Goal: Information Seeking & Learning: Learn about a topic

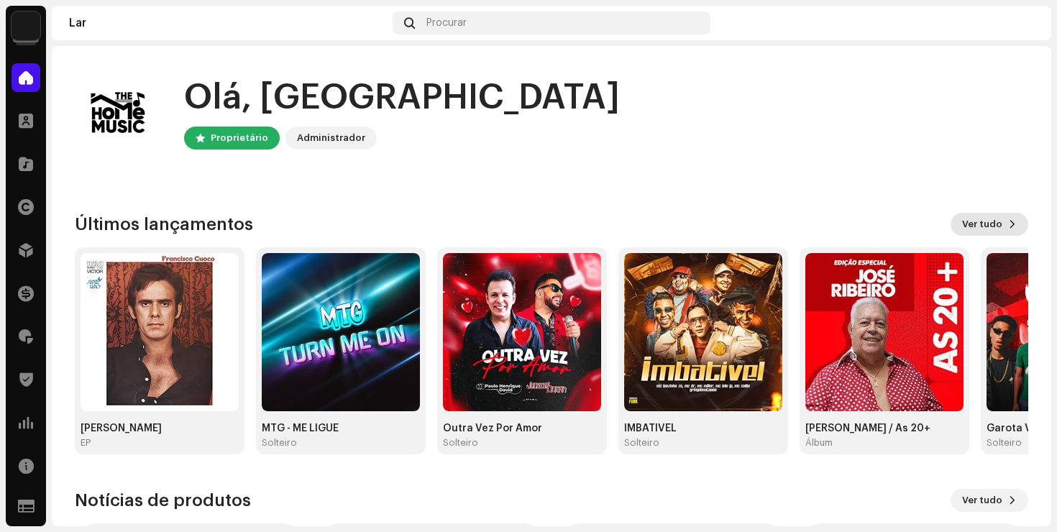
click at [982, 227] on font "Ver tudo" at bounding box center [982, 223] width 40 height 9
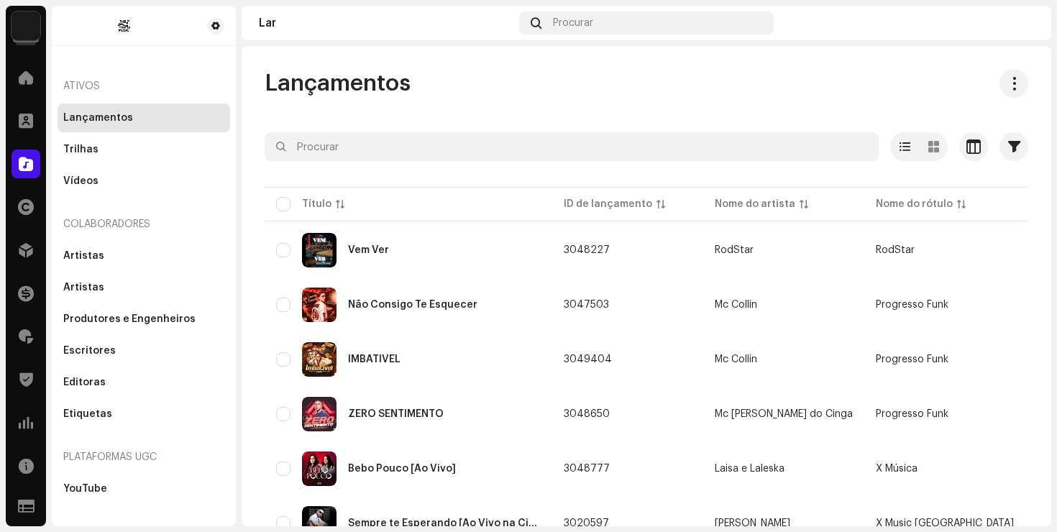
click at [470, 96] on div "Lançamentos" at bounding box center [647, 83] width 764 height 29
click at [25, 419] on span at bounding box center [26, 423] width 14 height 12
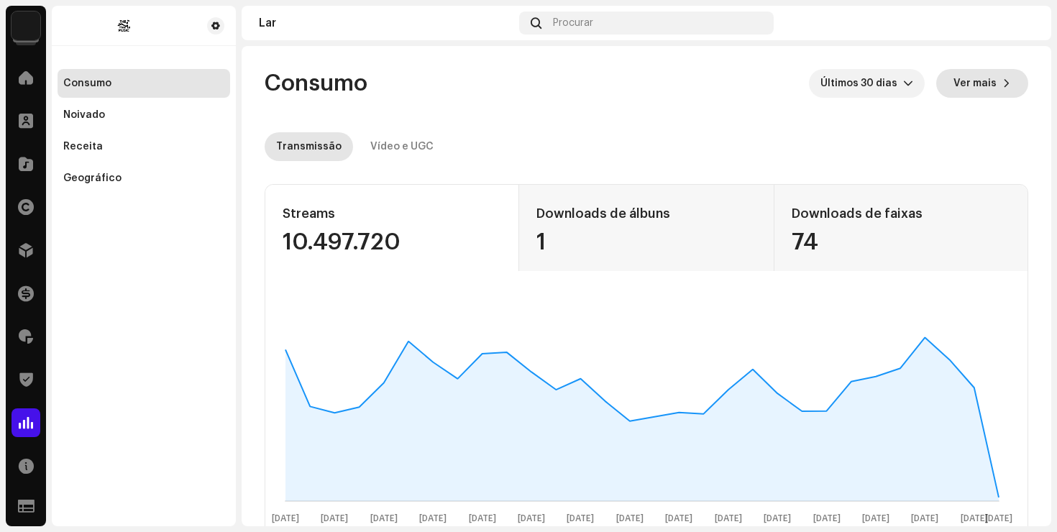
click at [977, 86] on font "Ver mais" at bounding box center [975, 83] width 43 height 10
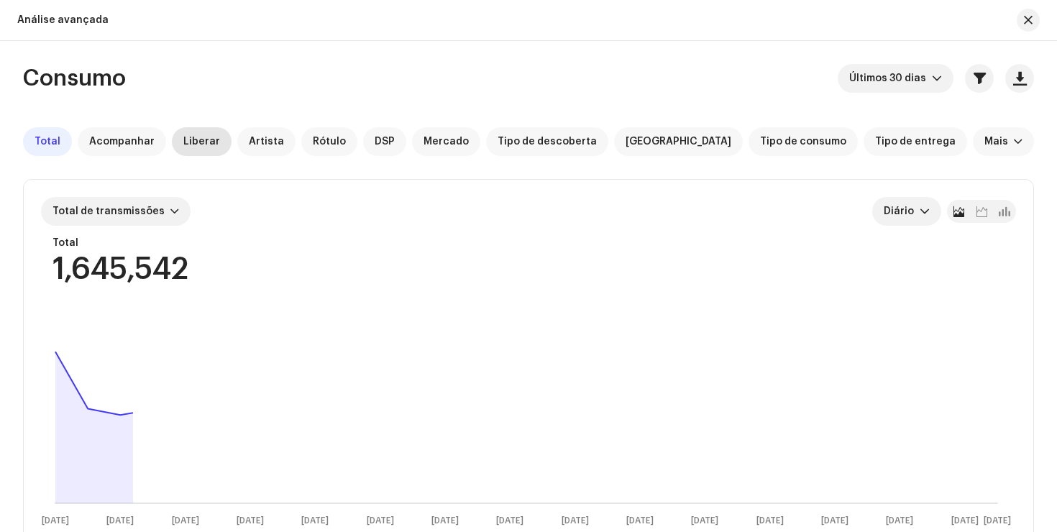
click at [200, 142] on font "Liberar" at bounding box center [201, 142] width 37 height 10
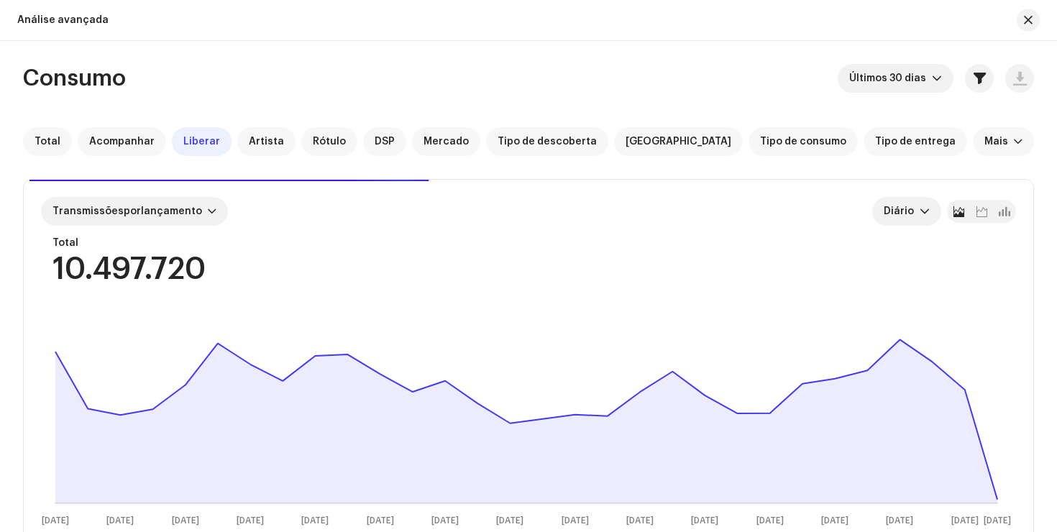
click at [1036, 137] on div "Consumo Últimos 30 [PERSON_NAME] Total Acompanhar Liberar Artista Rótulo DSP [P…" at bounding box center [528, 465] width 1057 height 803
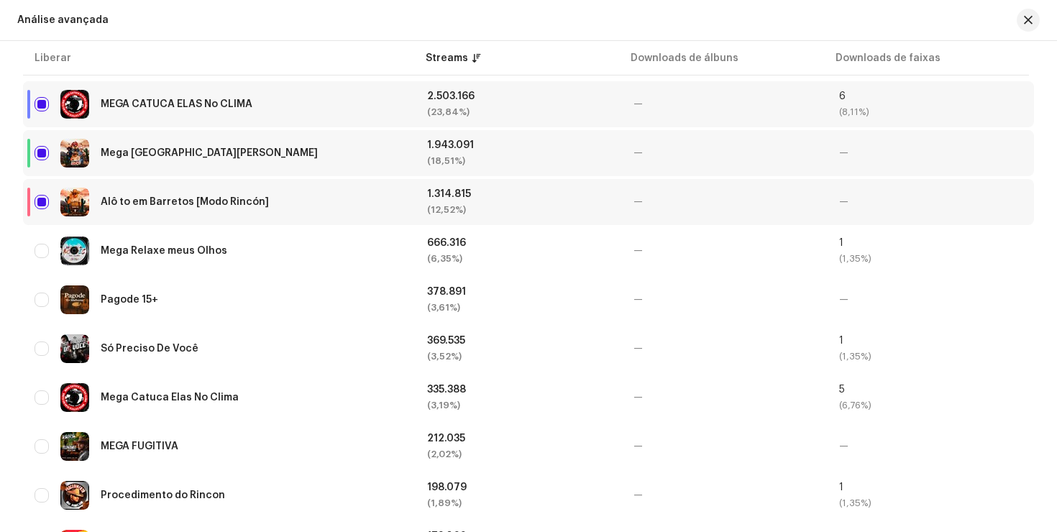
scroll to position [577, 0]
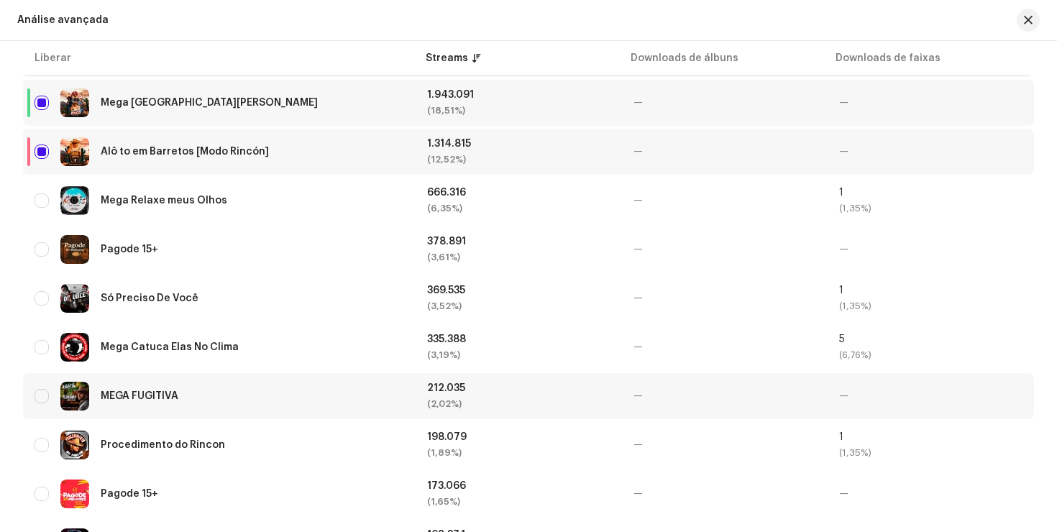
click at [552, 394] on div "212.035 (2,02%)" at bounding box center [518, 396] width 183 height 26
click at [97, 399] on div "MEGA FUGITIVA" at bounding box center [220, 396] width 370 height 29
click at [74, 389] on img at bounding box center [74, 396] width 29 height 29
click at [71, 402] on img at bounding box center [74, 396] width 29 height 29
click at [40, 396] on input "checkbox" at bounding box center [42, 396] width 14 height 14
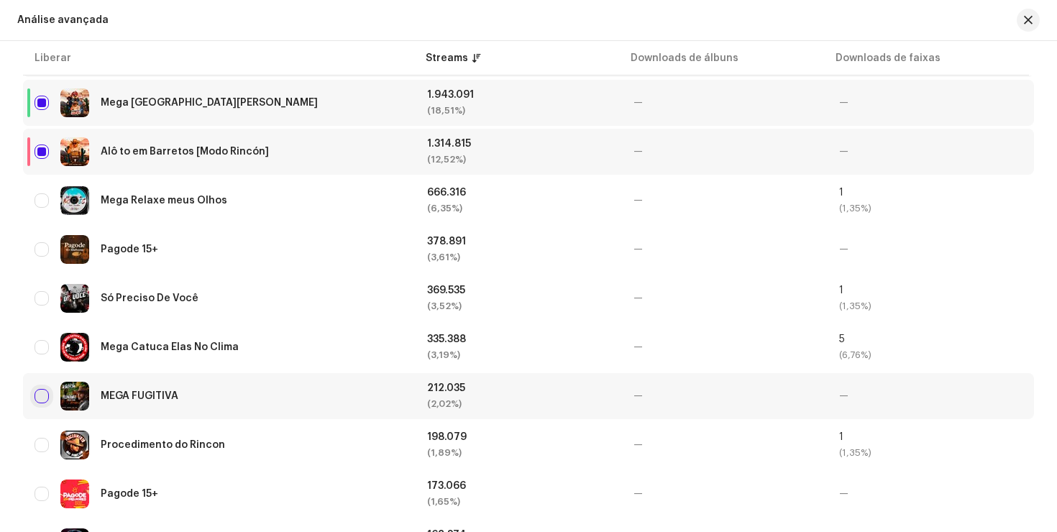
checkbox input "true"
click at [110, 398] on font "MEGA FUGITIVA" at bounding box center [140, 396] width 78 height 10
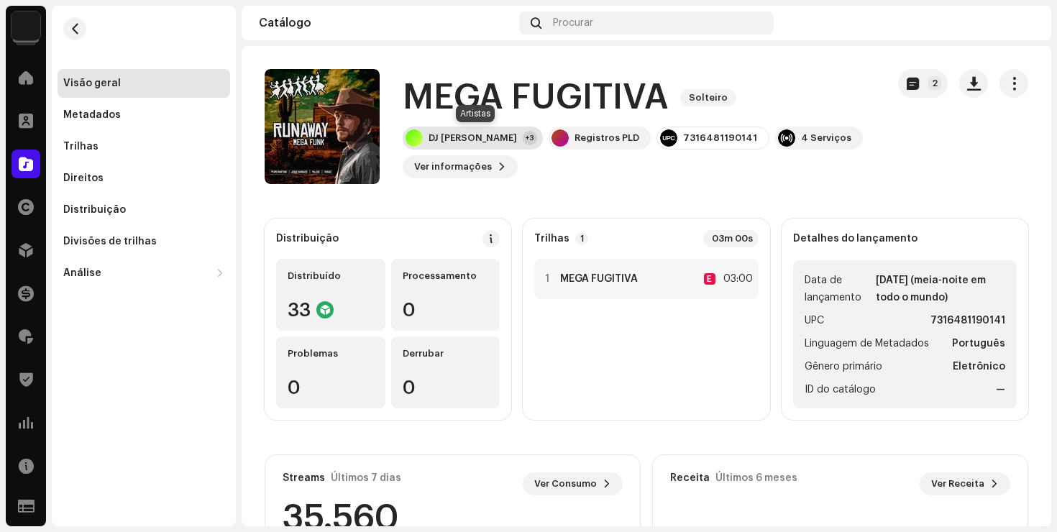
click at [518, 141] on div "DJ [PERSON_NAME] +3" at bounding box center [473, 138] width 140 height 23
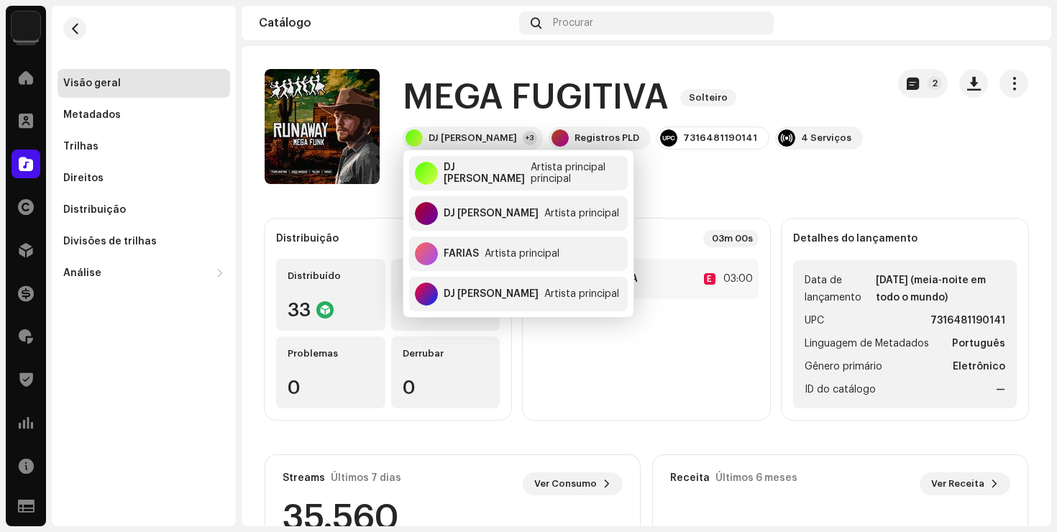
click at [1038, 152] on div "MEGA FUGITIVA Solteiro DJ [PERSON_NAME] +3 Registros PLD 7316481190141 4 Serviç…" at bounding box center [647, 126] width 810 height 115
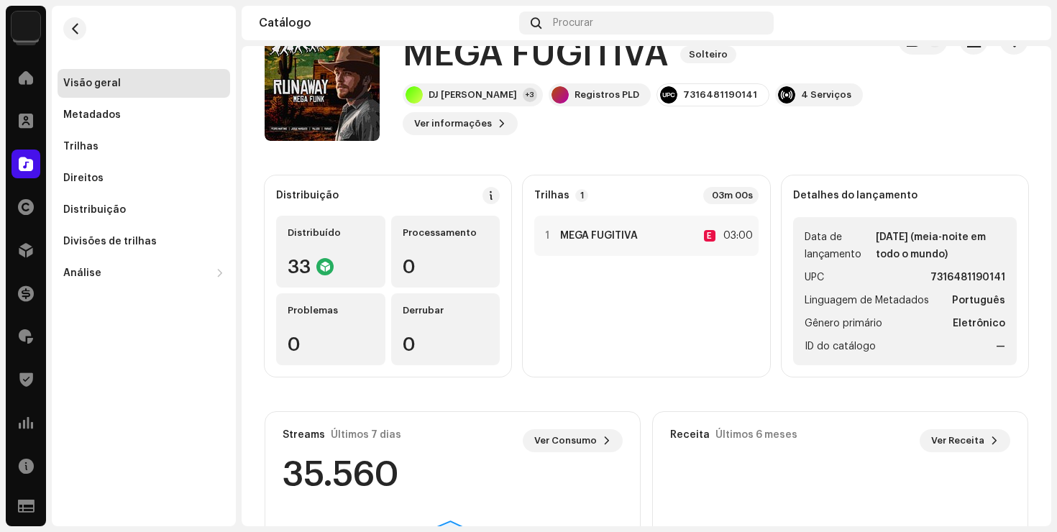
scroll to position [45, 0]
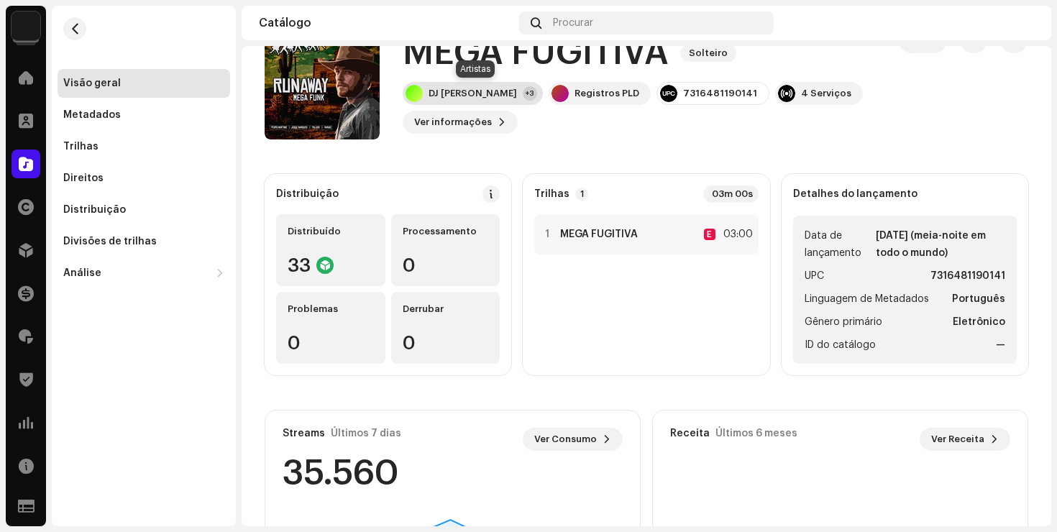
click at [502, 99] on div "DJ [PERSON_NAME] +3" at bounding box center [473, 93] width 140 height 23
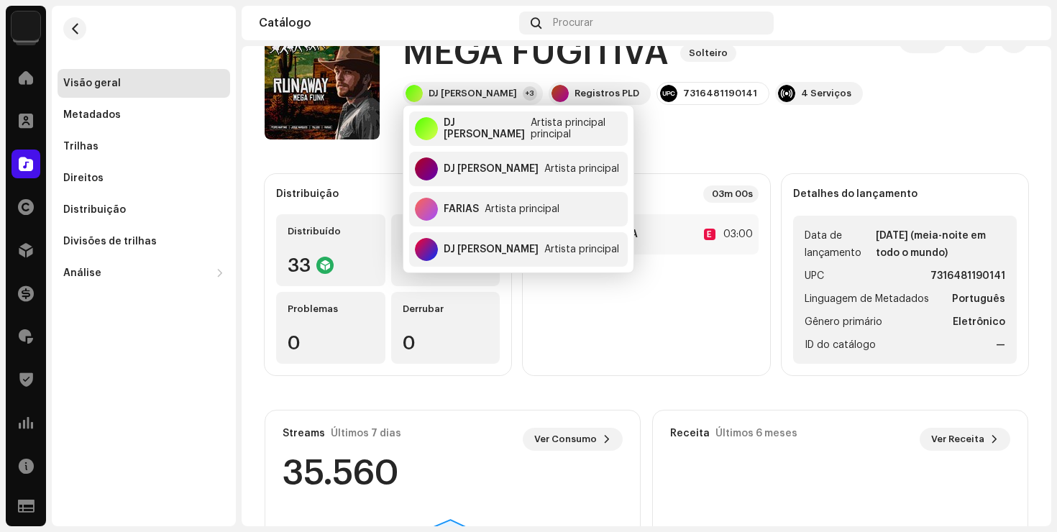
click at [512, 390] on div "Distribuição Distribuído 33 Processamento 0 Problemas 0 Derrubar 0 Trilhas 1 03…" at bounding box center [647, 436] width 764 height 524
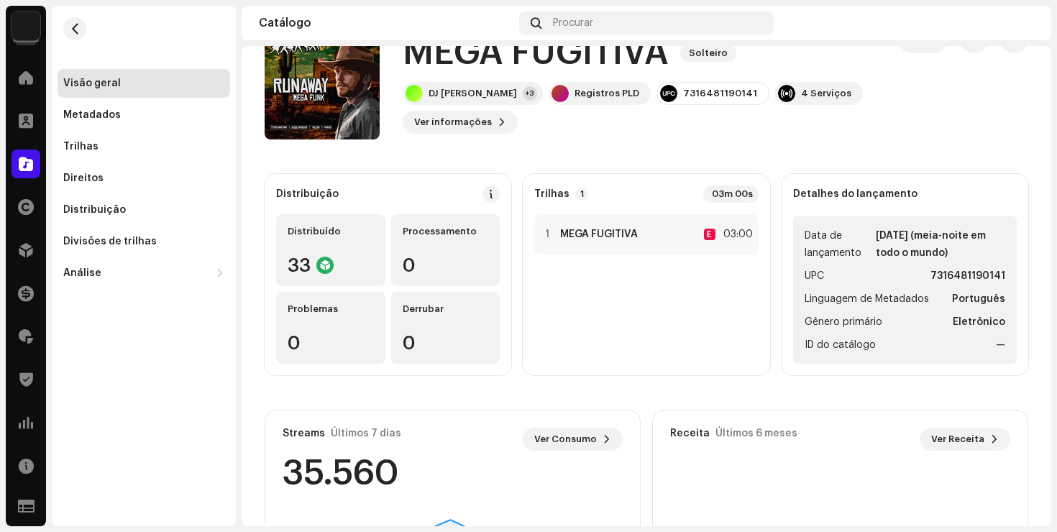
scroll to position [0, 0]
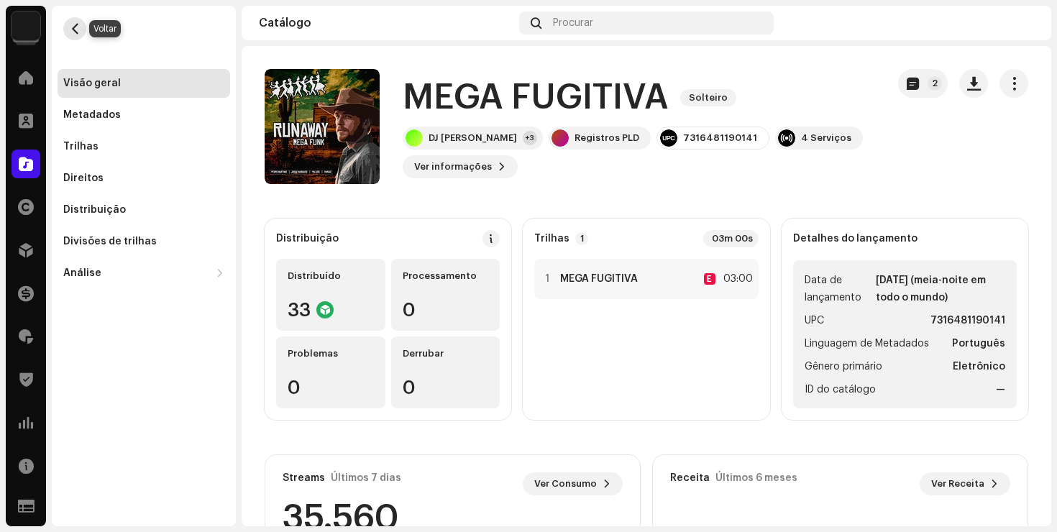
click at [78, 31] on span "button" at bounding box center [75, 29] width 11 height 12
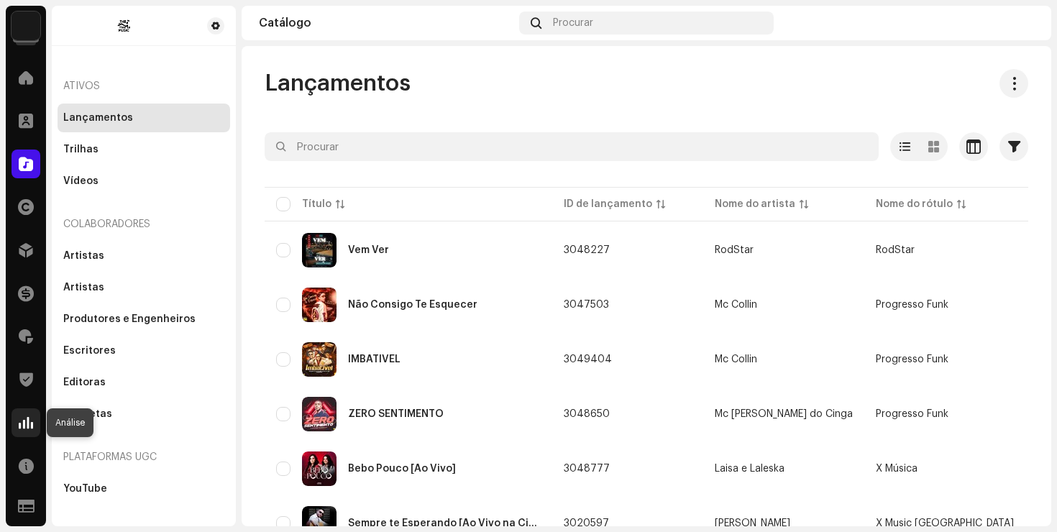
click at [32, 424] on span at bounding box center [26, 423] width 14 height 12
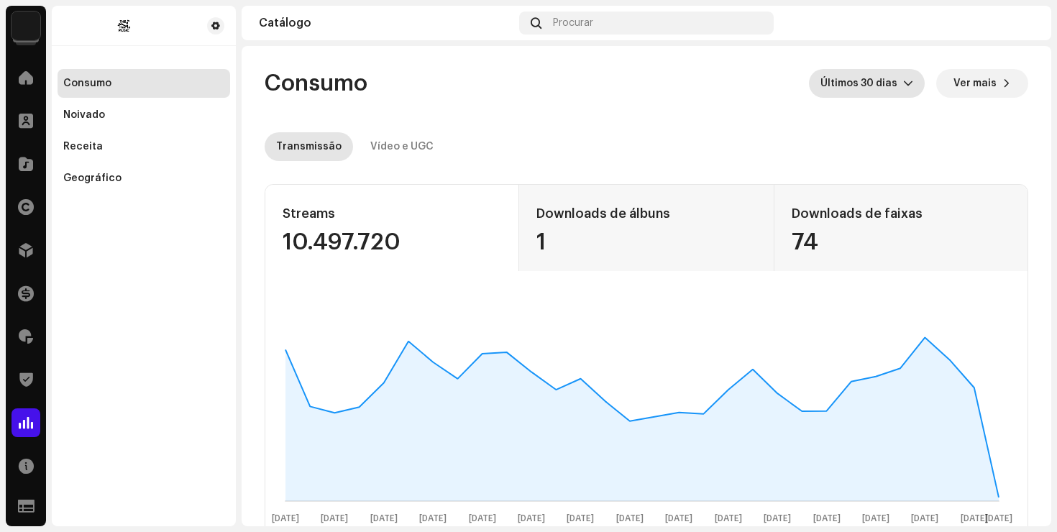
click at [903, 82] on icon "gatilho suspenso" at bounding box center [908, 83] width 10 height 10
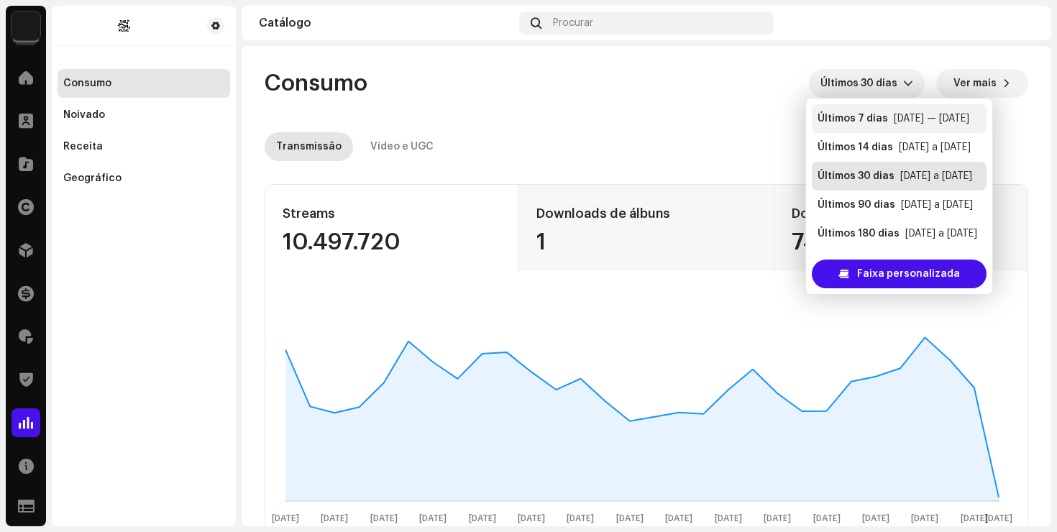
click at [882, 114] on font "Últimos 7 dias" at bounding box center [853, 119] width 70 height 10
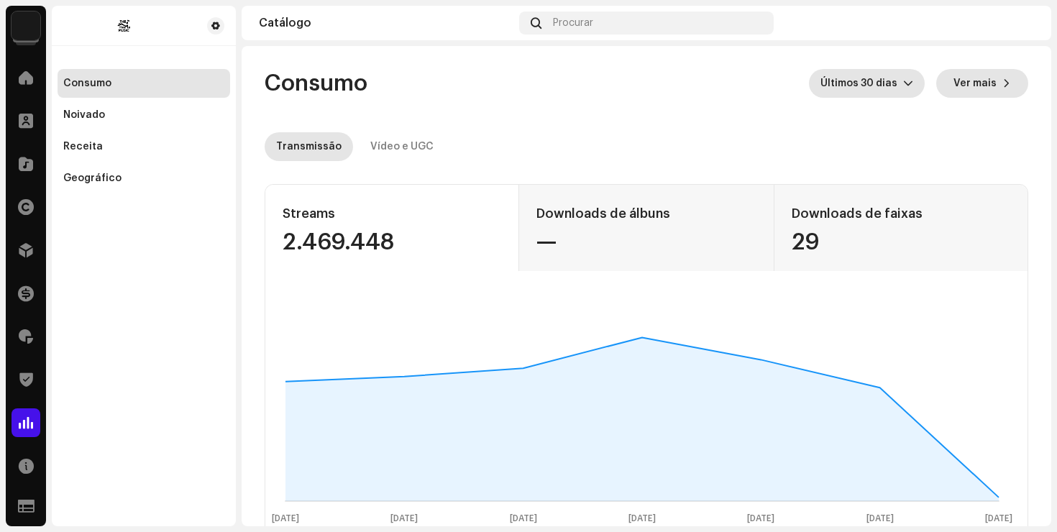
click at [1003, 85] on button "Ver mais" at bounding box center [982, 83] width 92 height 29
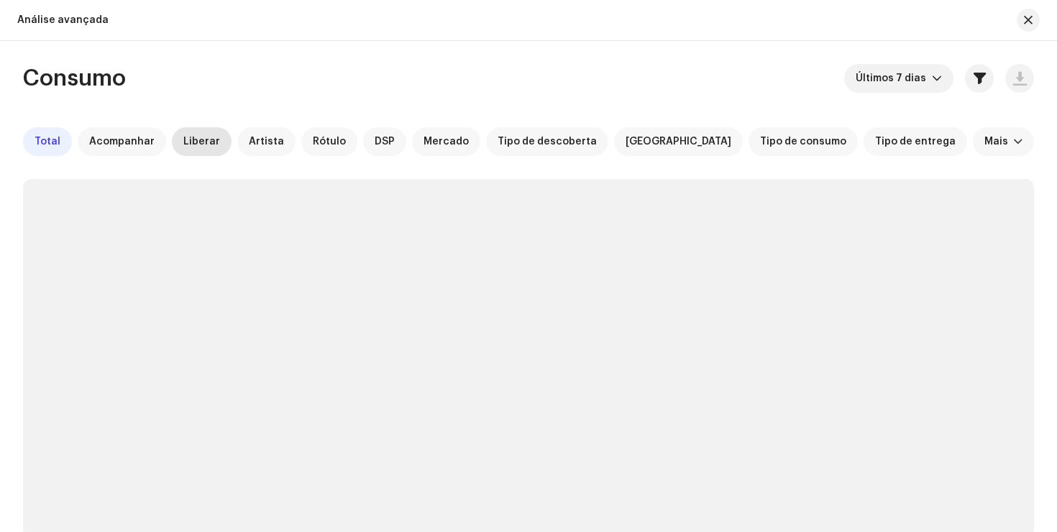
click at [198, 144] on font "Liberar" at bounding box center [201, 142] width 37 height 10
click at [1038, 133] on div "Consumo Últimos 7 dias Total Acompanhar Liberar Artista Rótulo DSP Mercado Tipo…" at bounding box center [528, 462] width 1057 height 797
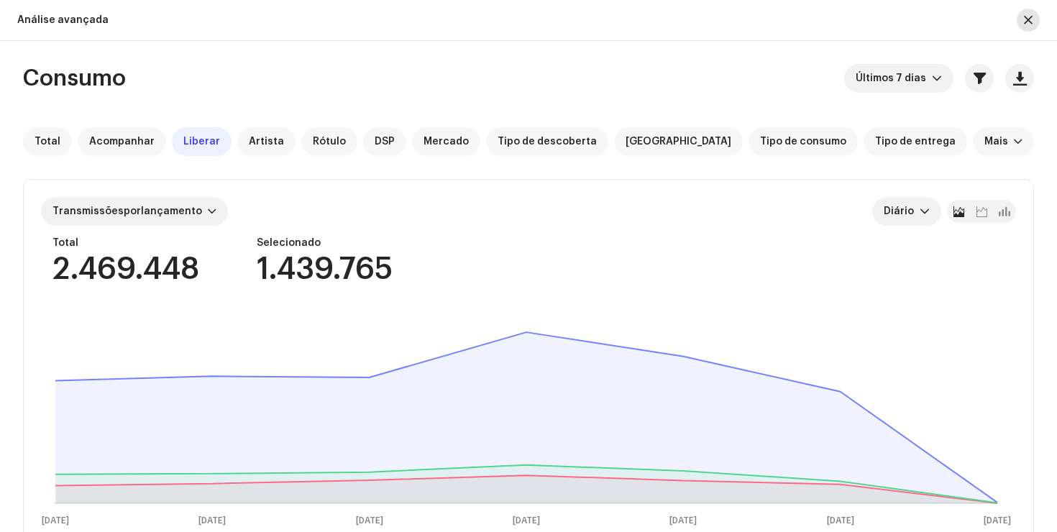
click at [1038, 22] on button "button" at bounding box center [1028, 20] width 23 height 23
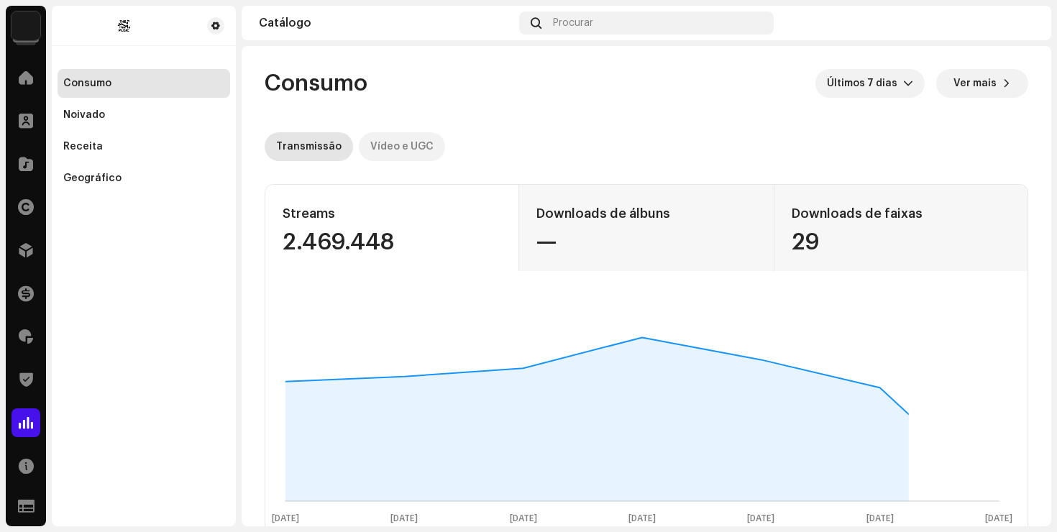
click at [410, 147] on font "Vídeo e UGC" at bounding box center [401, 147] width 63 height 10
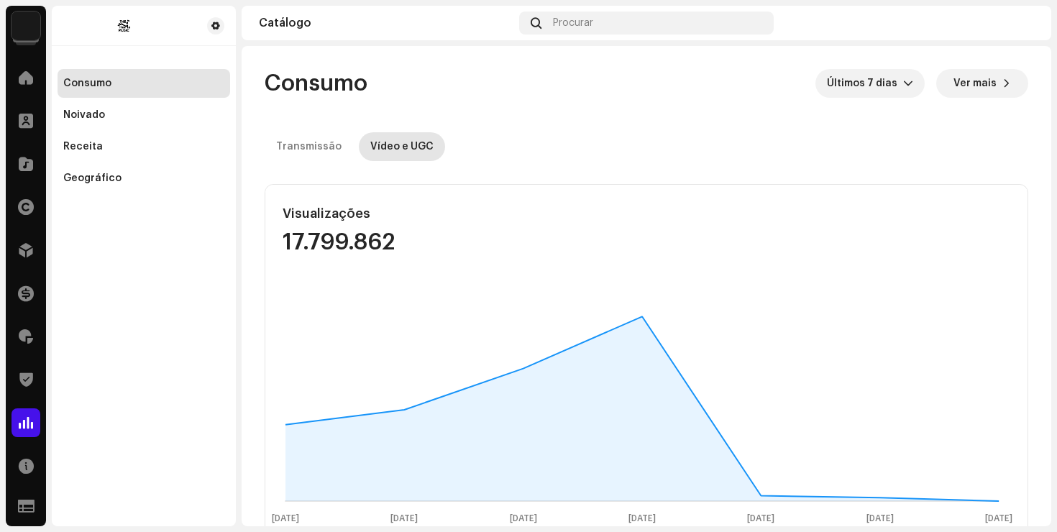
click at [980, 82] on font "Ver mais" at bounding box center [975, 83] width 43 height 10
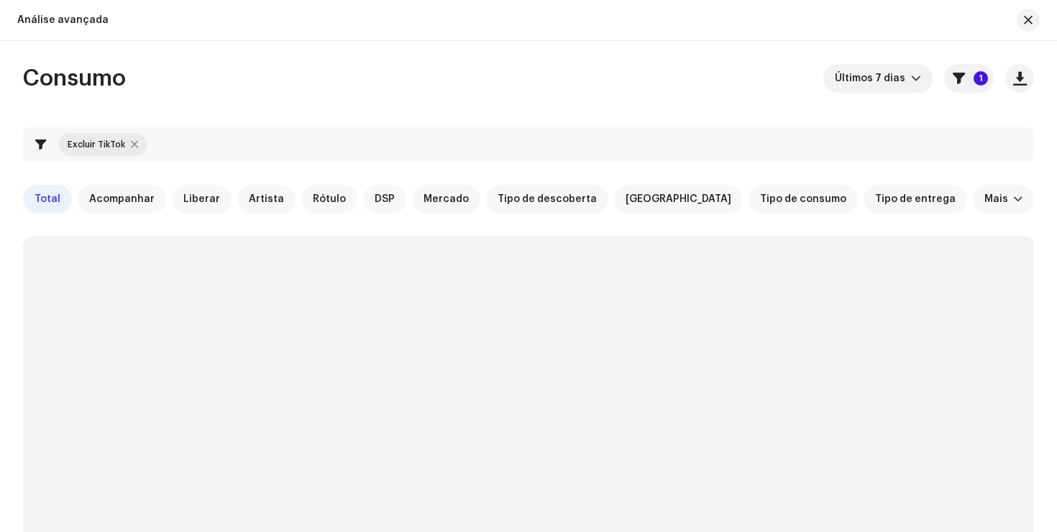
click at [134, 145] on div at bounding box center [134, 145] width 7 height 12
checkbox input "false"
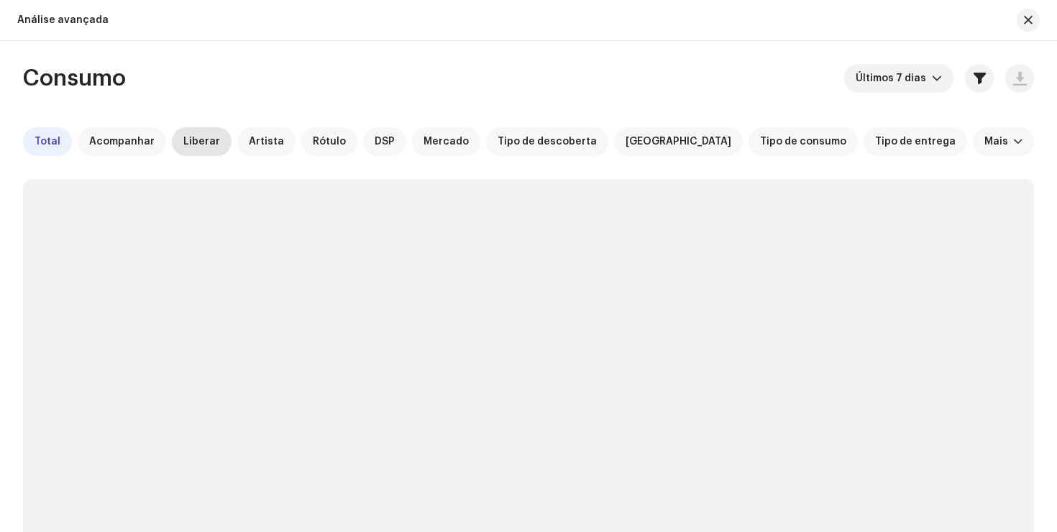
click at [192, 142] on font "Liberar" at bounding box center [201, 142] width 37 height 10
click at [1048, 140] on div "Consumo Últimos 7 dias Total Acompanhar Liberar Artista Rótulo DSP Mercado Tipo…" at bounding box center [528, 462] width 1057 height 797
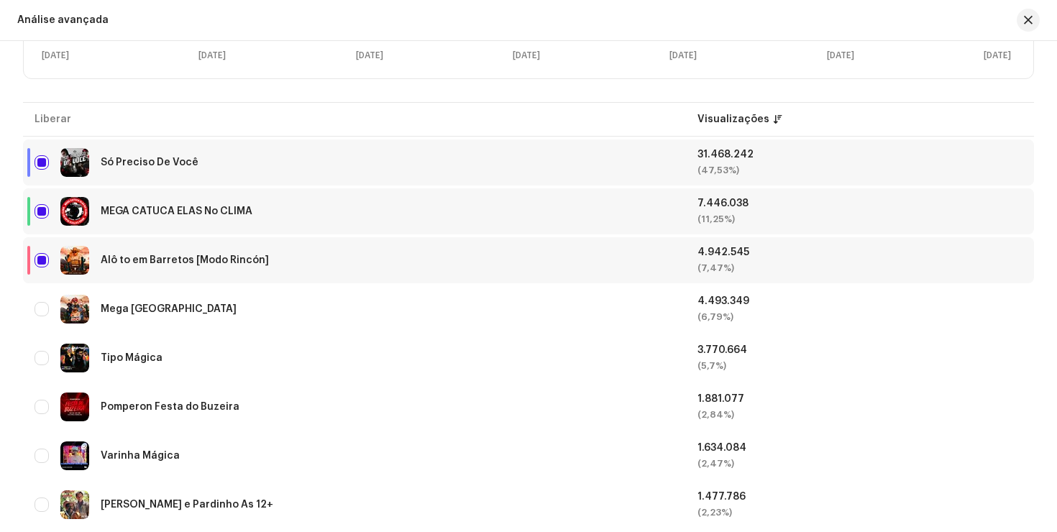
scroll to position [467, 0]
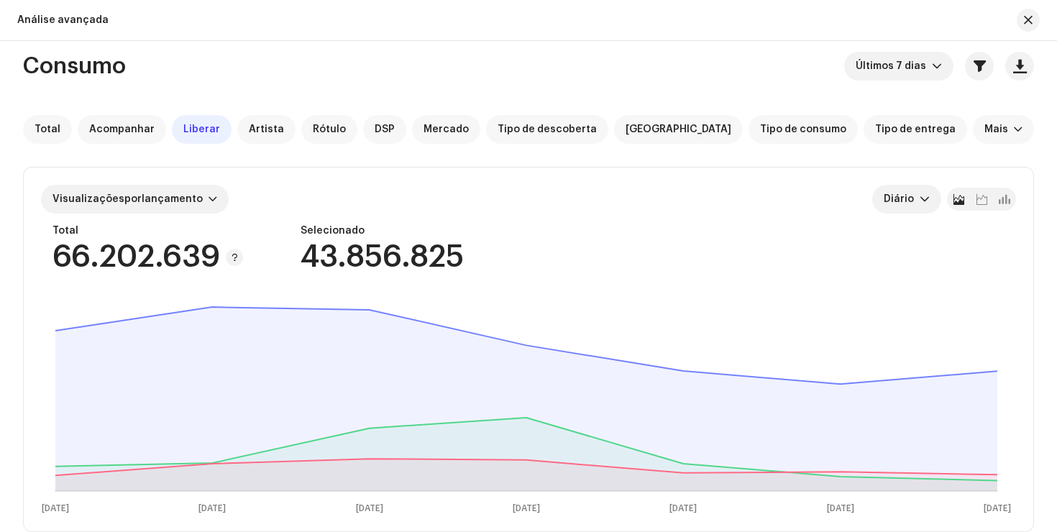
scroll to position [0, 0]
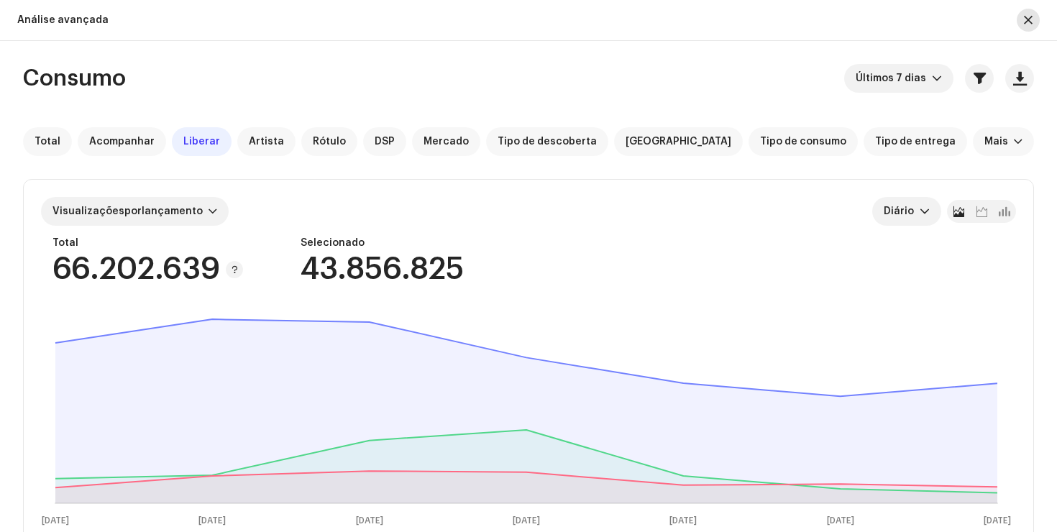
click at [1036, 22] on button "button" at bounding box center [1028, 20] width 23 height 23
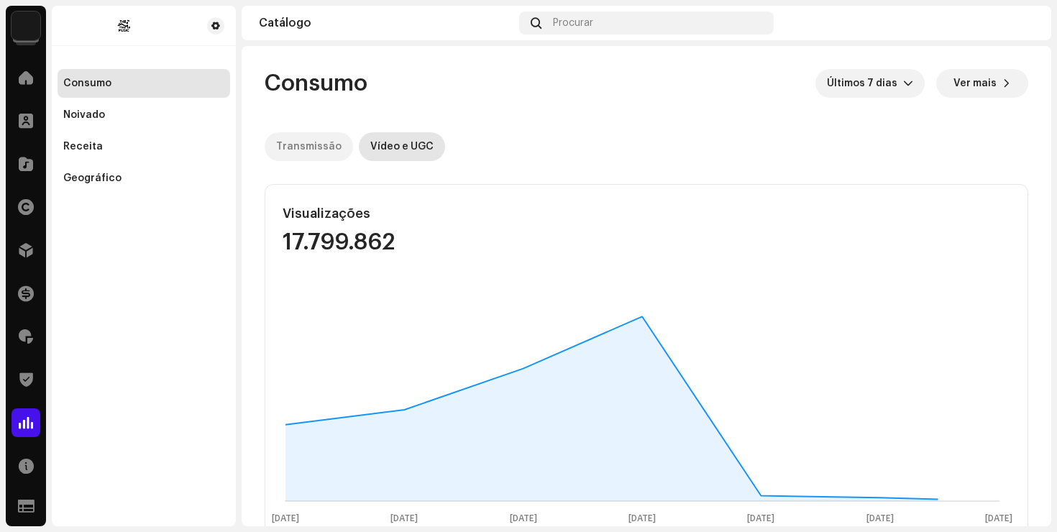
click at [329, 140] on div "Transmissão" at bounding box center [308, 146] width 65 height 29
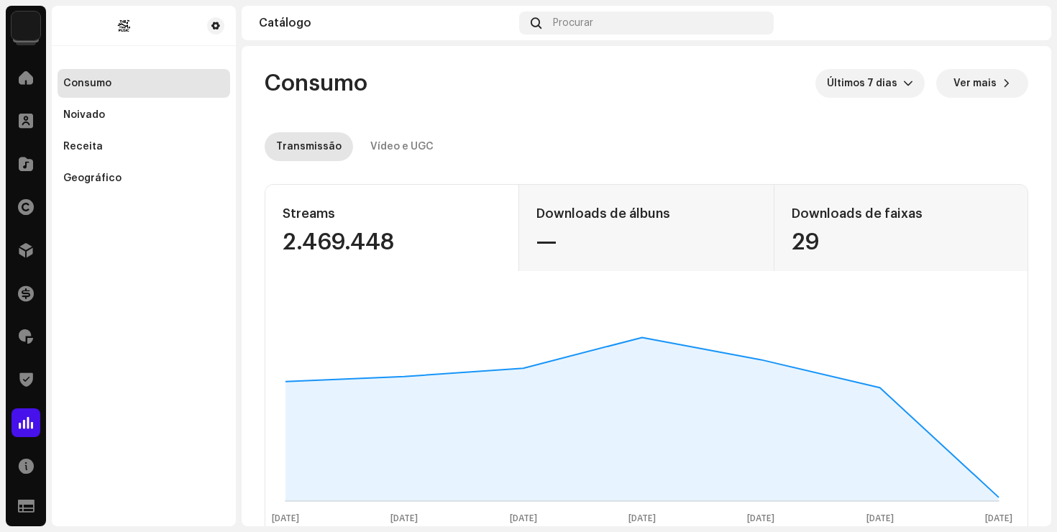
scroll to position [420, 0]
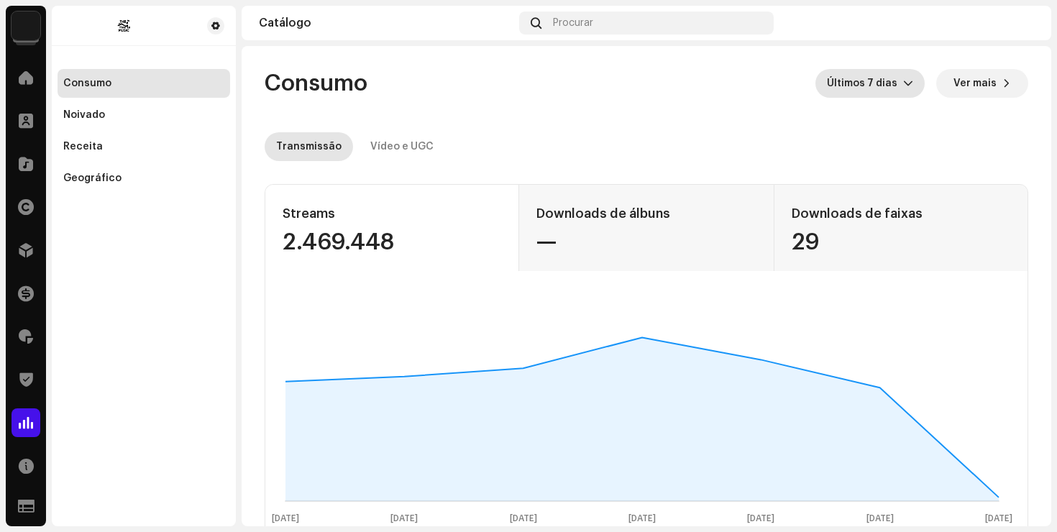
click at [885, 86] on font "Últimos 7 dias" at bounding box center [862, 83] width 70 height 10
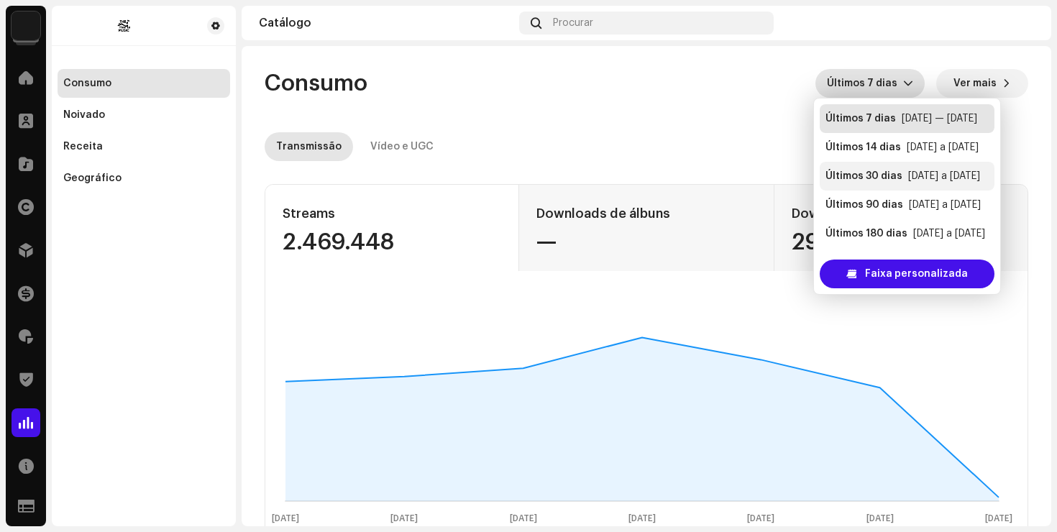
scroll to position [29, 0]
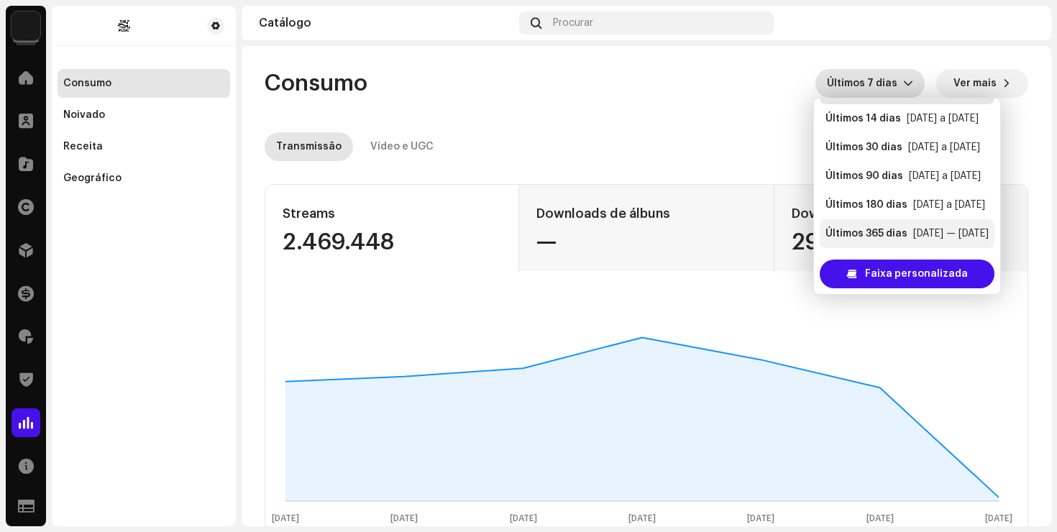
click at [891, 229] on font "Últimos 365 dias" at bounding box center [867, 234] width 82 height 10
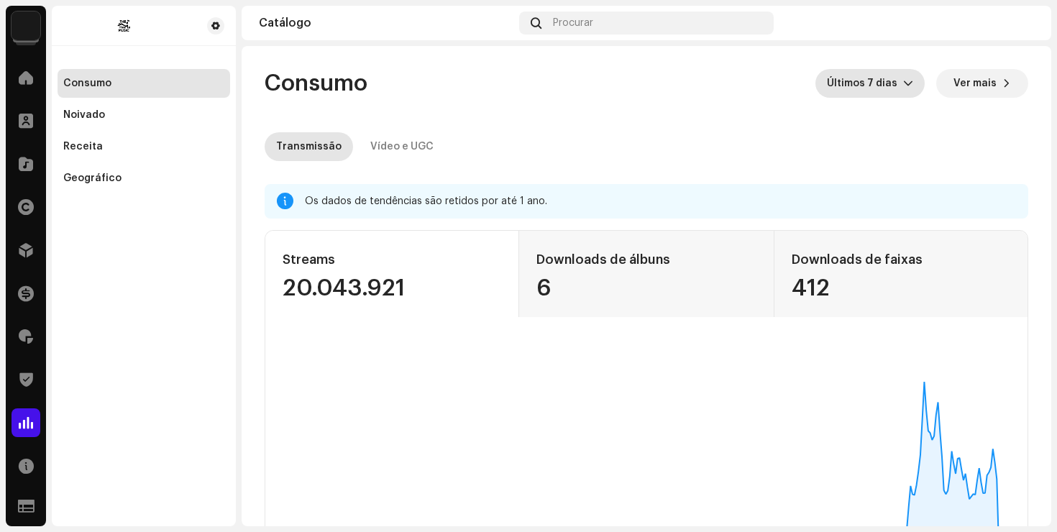
click at [1019, 143] on div "Transmissão Vídeo e UGC" at bounding box center [647, 146] width 764 height 29
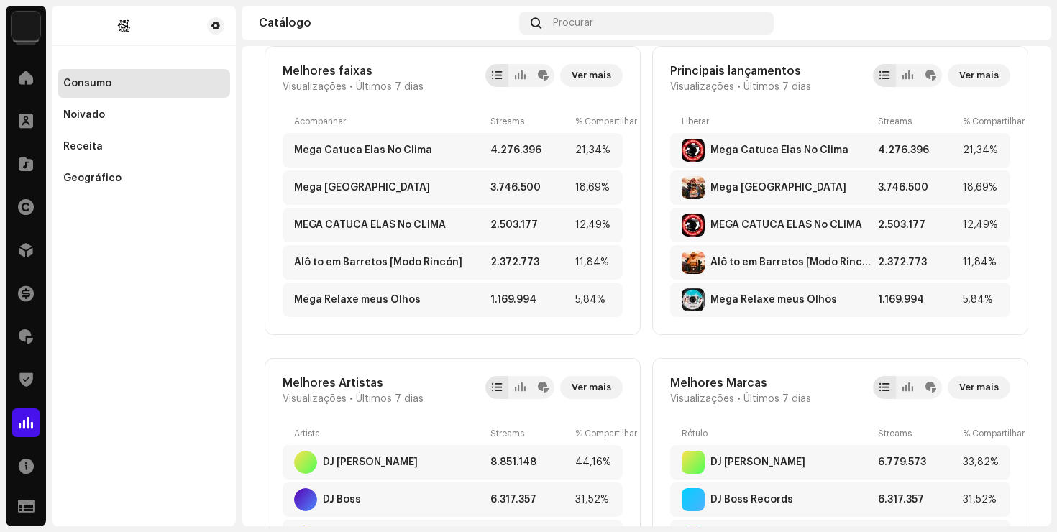
scroll to position [566, 0]
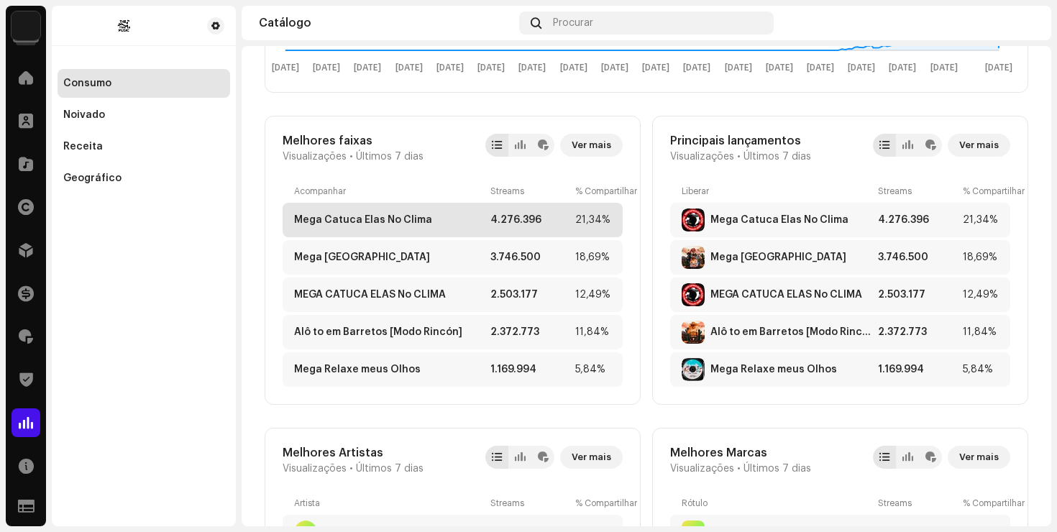
scroll to position [0, 0]
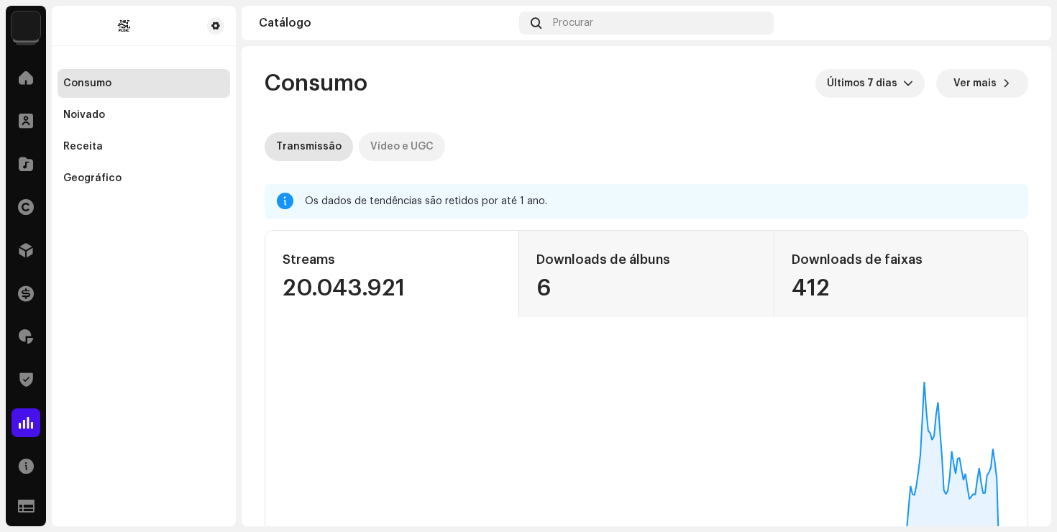
click at [399, 147] on font "Vídeo e UGC" at bounding box center [401, 147] width 63 height 10
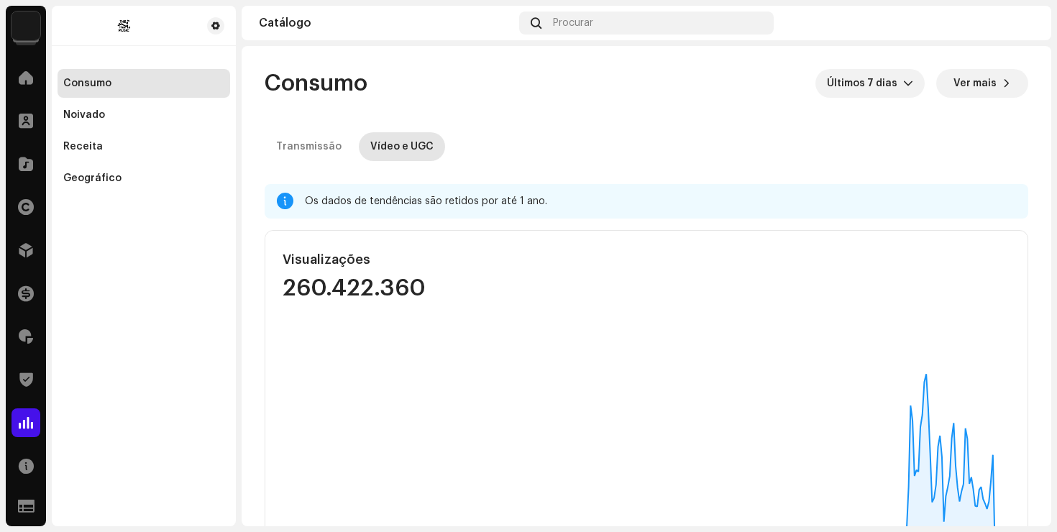
click at [983, 87] on font "Ver mais" at bounding box center [975, 83] width 43 height 10
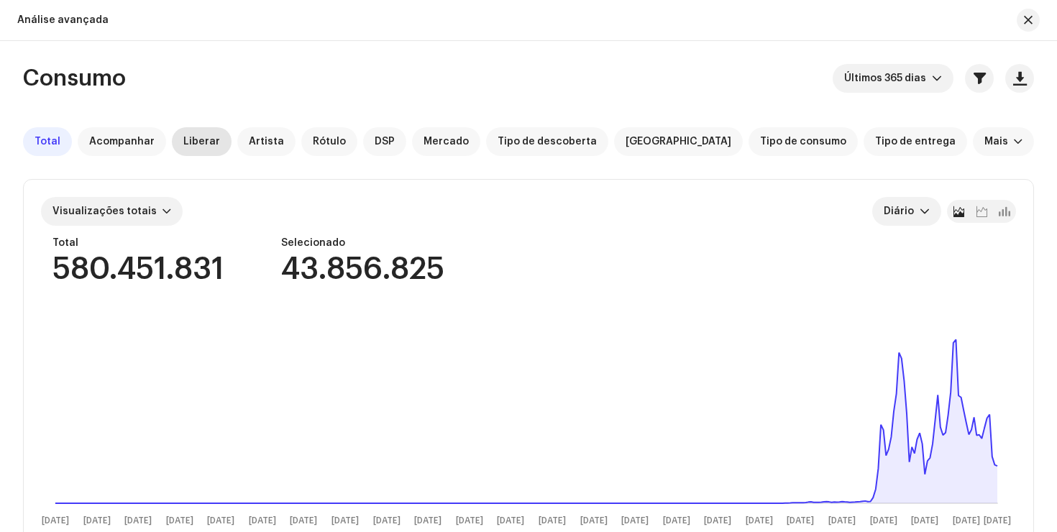
click at [187, 146] on font "Liberar" at bounding box center [201, 142] width 37 height 10
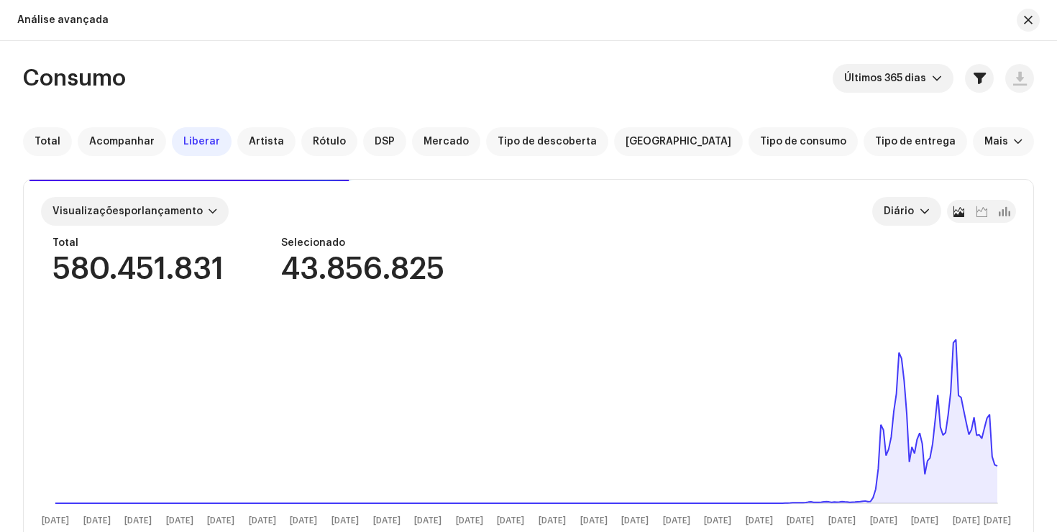
click at [1033, 142] on div "Consumo Últimos 365 dias Total Acompanhar Liberar Artista Rótulo DSP Mercado Ti…" at bounding box center [528, 465] width 1057 height 803
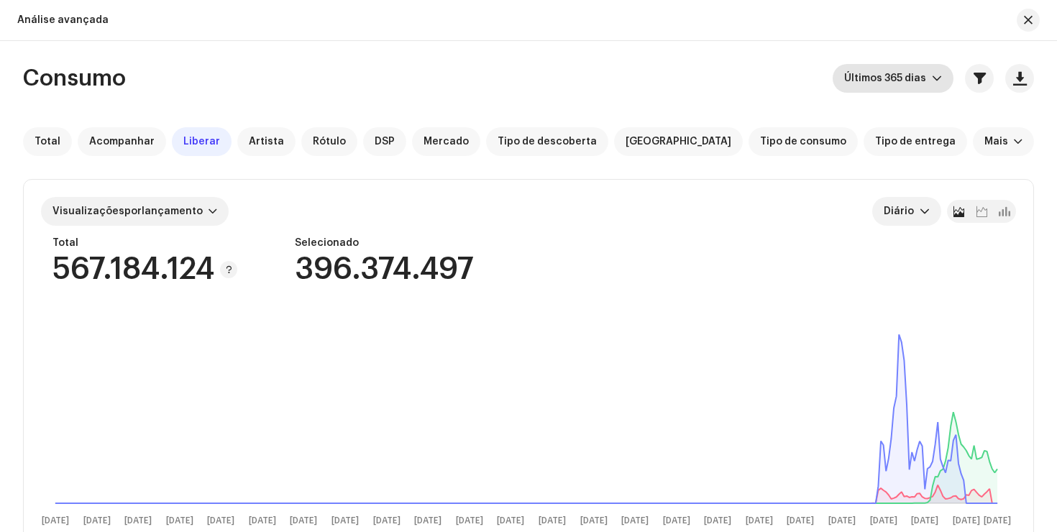
click at [945, 73] on p-select "Últimos 365 dias" at bounding box center [893, 78] width 121 height 29
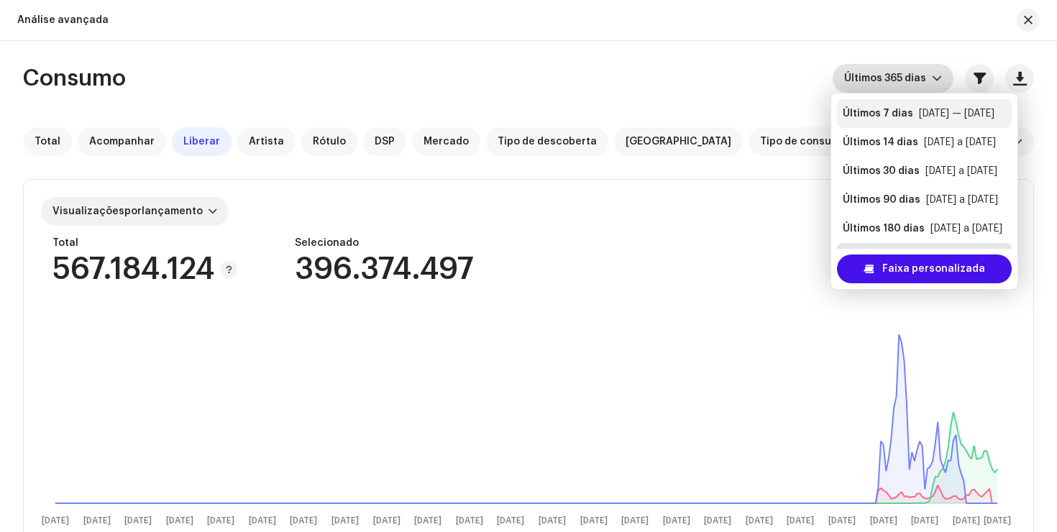
click at [892, 115] on font "Últimos 7 dias" at bounding box center [878, 114] width 70 height 10
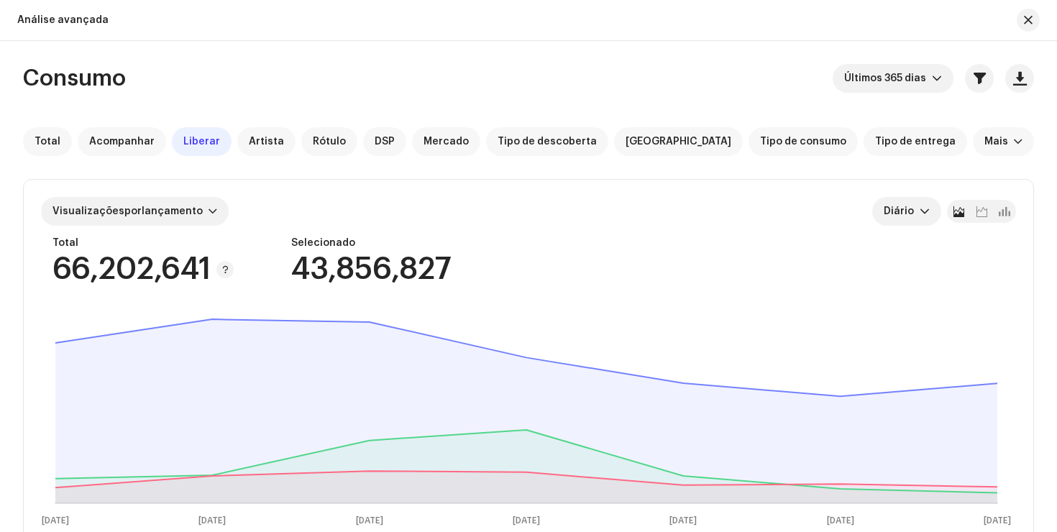
click at [1039, 19] on button "button" at bounding box center [1028, 20] width 23 height 23
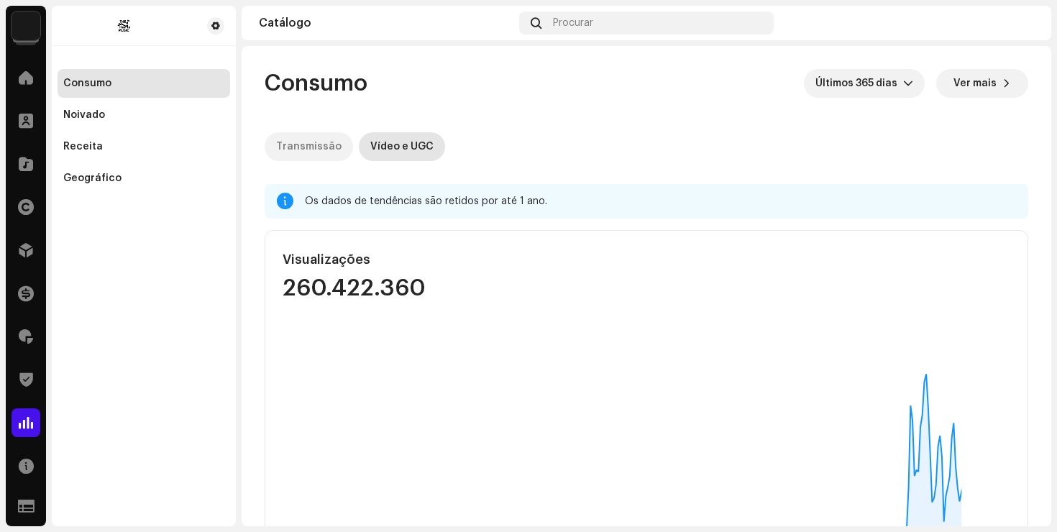
click at [312, 139] on div "Transmissão" at bounding box center [308, 146] width 65 height 29
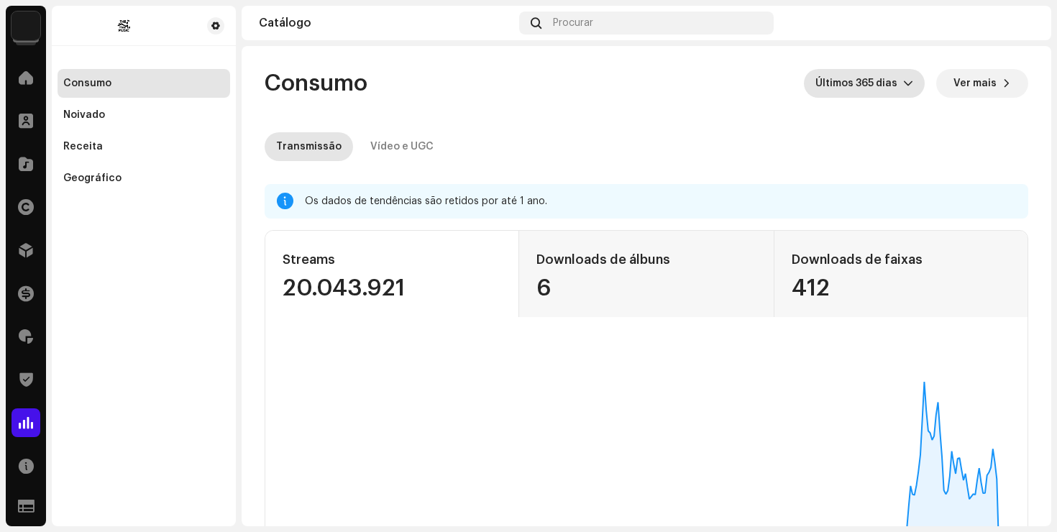
click at [868, 93] on span "Últimos 365 dias" at bounding box center [859, 83] width 88 height 29
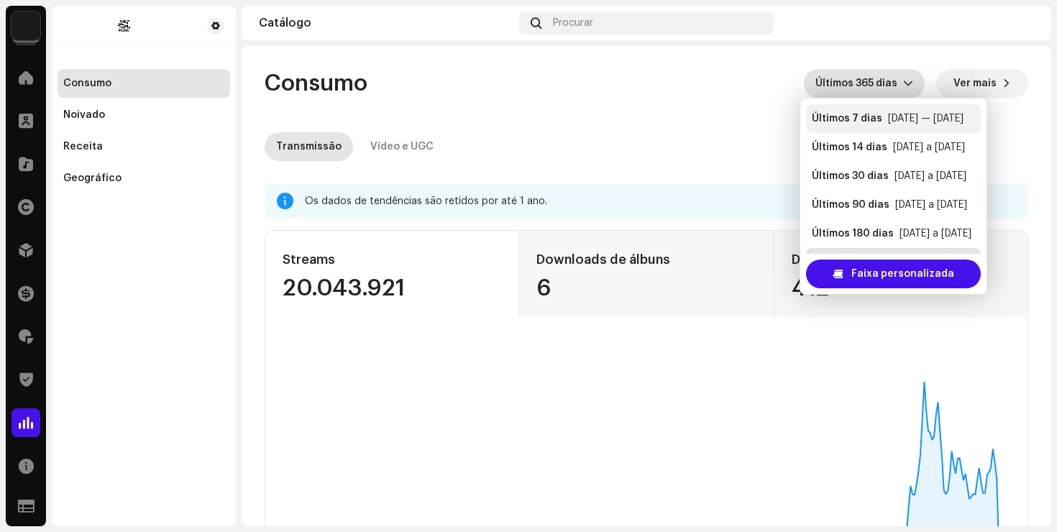
click at [856, 108] on li "Últimos 7 dias 1 de outubro — 7 de outubro" at bounding box center [893, 118] width 175 height 29
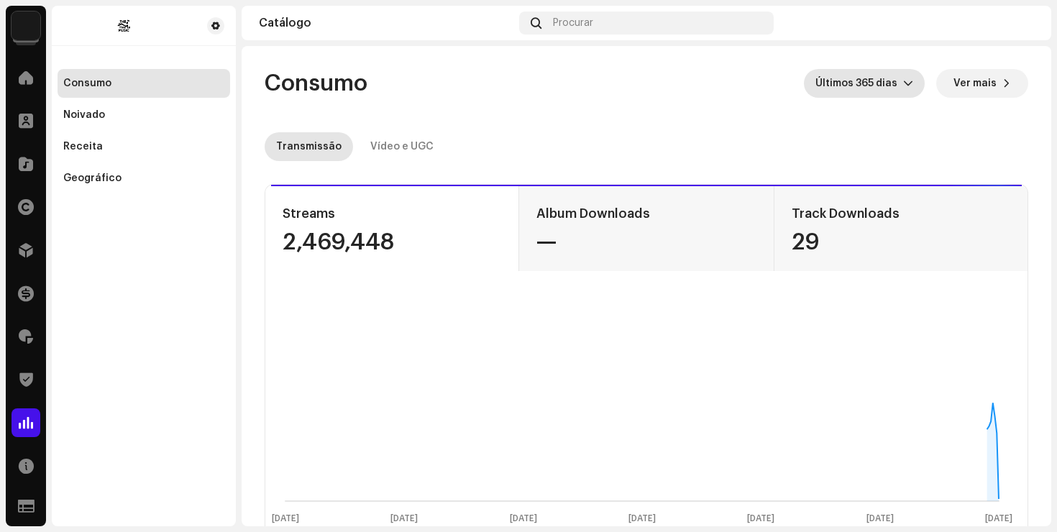
scroll to position [23, 0]
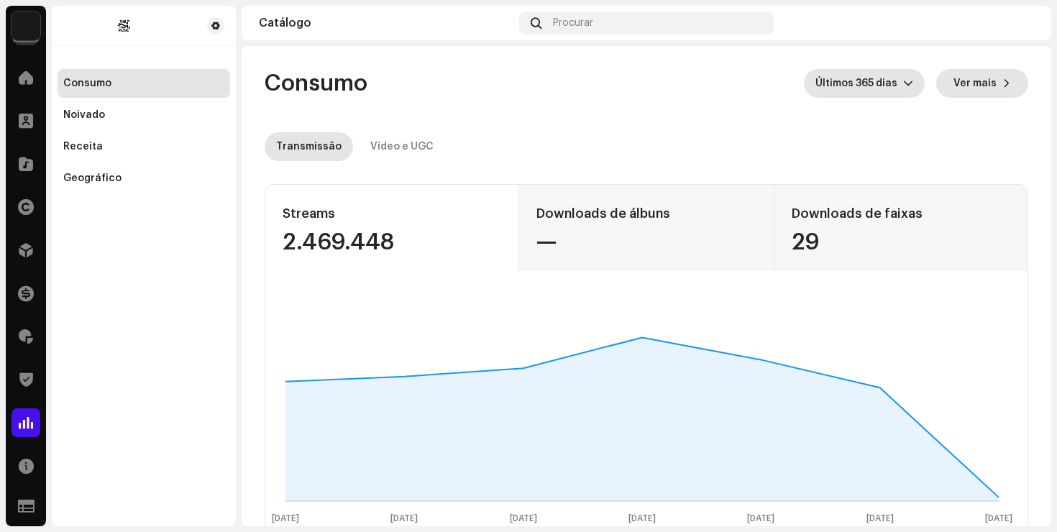
click at [989, 82] on button "Ver mais" at bounding box center [982, 83] width 92 height 29
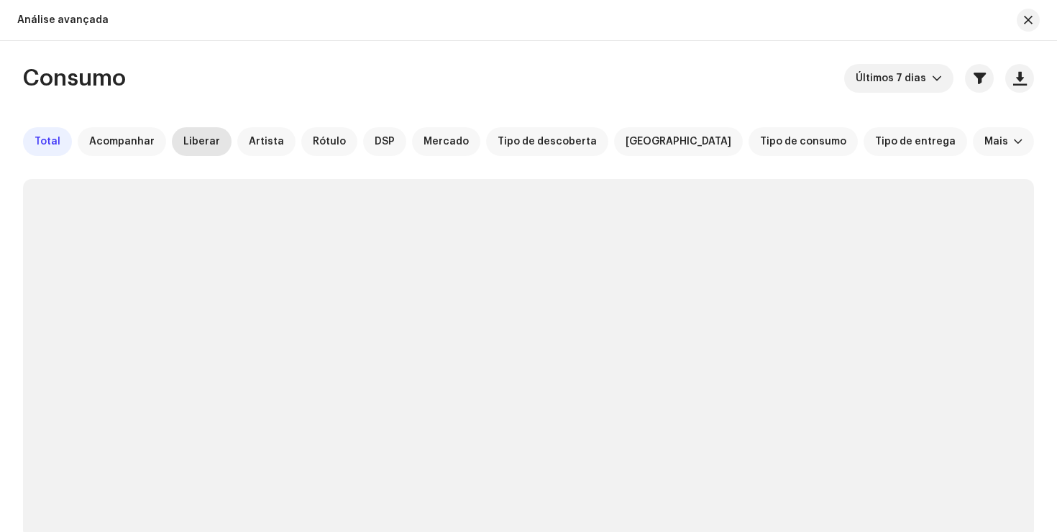
click at [196, 139] on font "Liberar" at bounding box center [201, 142] width 37 height 10
click at [1029, 134] on div "Total Acompanhar Liberar Artista Rótulo DSP Mercado Tipo de descoberta Fonte do…" at bounding box center [528, 141] width 1011 height 29
click at [1039, 138] on div "Consumo Últimos 7 dias Total Acompanhar Liberar Artista Rótulo DSP Mercado Tipo…" at bounding box center [528, 462] width 1057 height 797
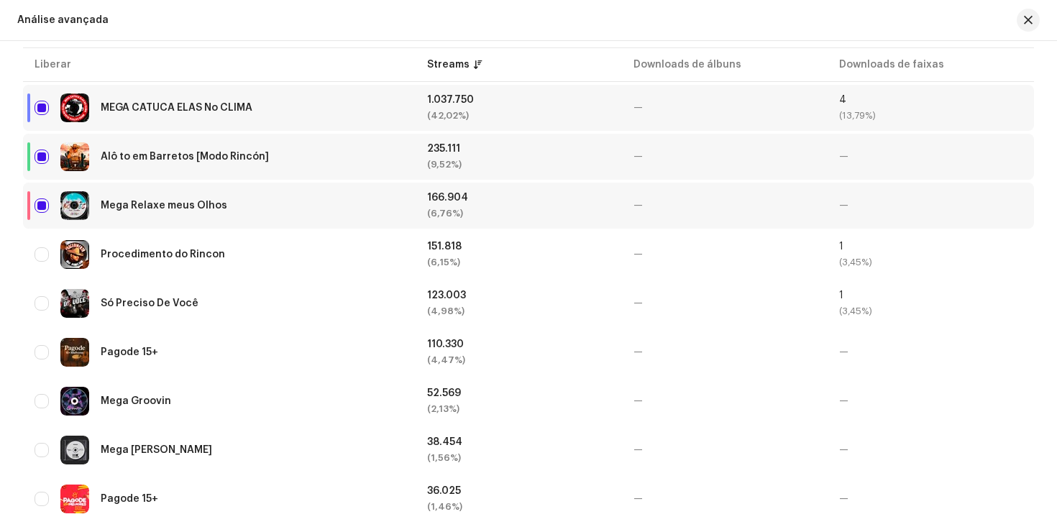
scroll to position [516, 0]
